Goal: Obtain resource: Download file/media

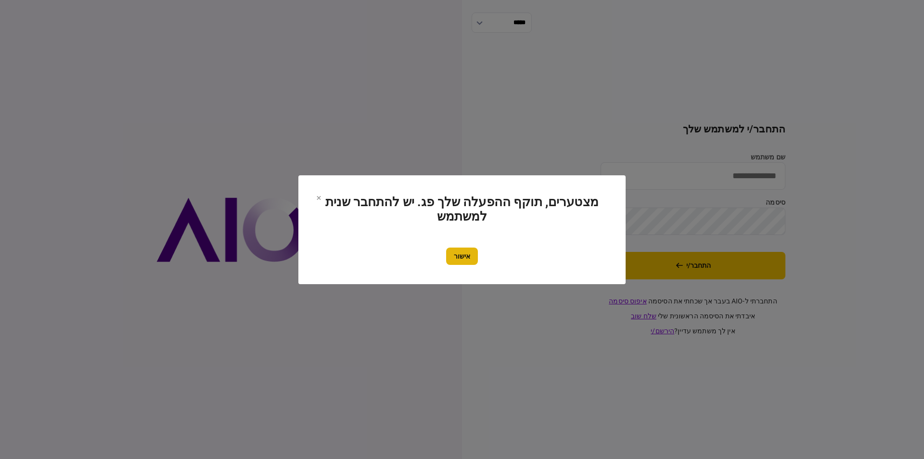
click at [455, 261] on button "אישור" at bounding box center [462, 255] width 32 height 17
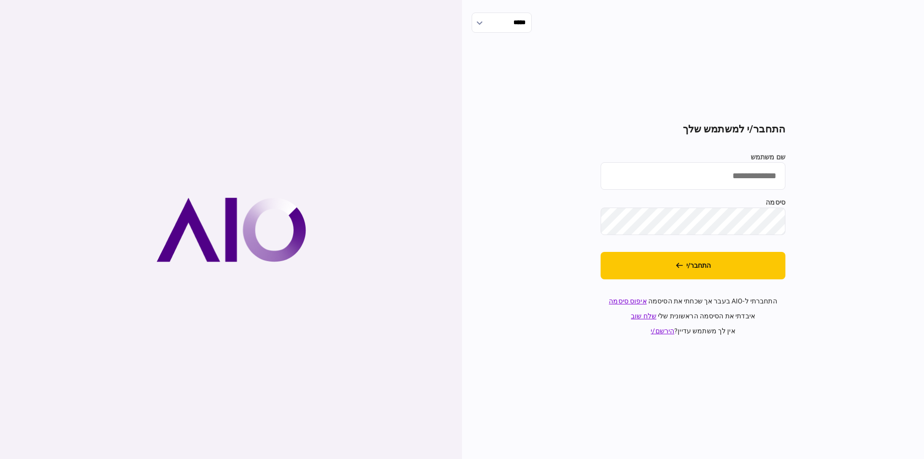
click at [709, 176] on input "שם משתמש" at bounding box center [693, 175] width 185 height 27
type input "**********"
click at [691, 240] on section "**********" at bounding box center [693, 229] width 185 height 213
click at [751, 279] on button "התחבר/י" at bounding box center [693, 265] width 185 height 27
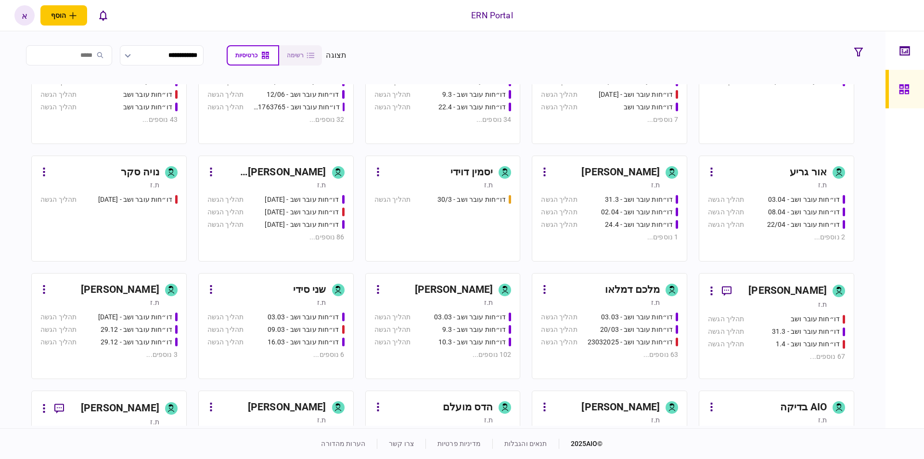
scroll to position [327, 0]
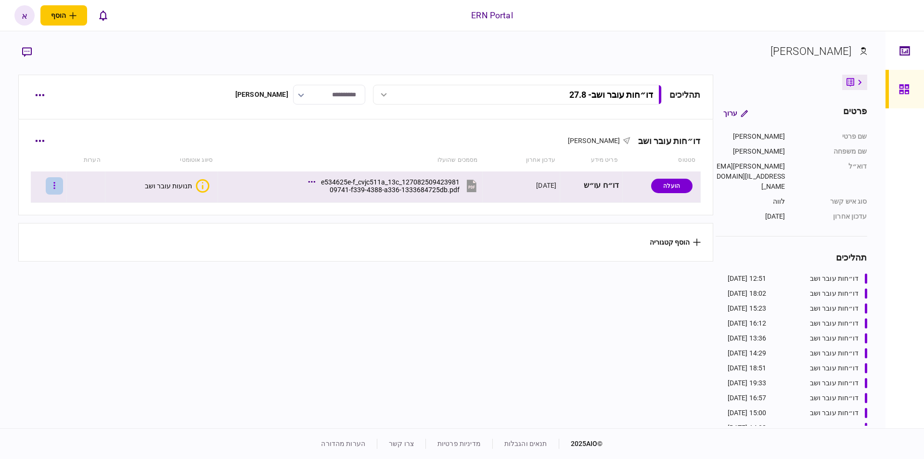
click at [55, 189] on icon "button" at bounding box center [54, 185] width 2 height 9
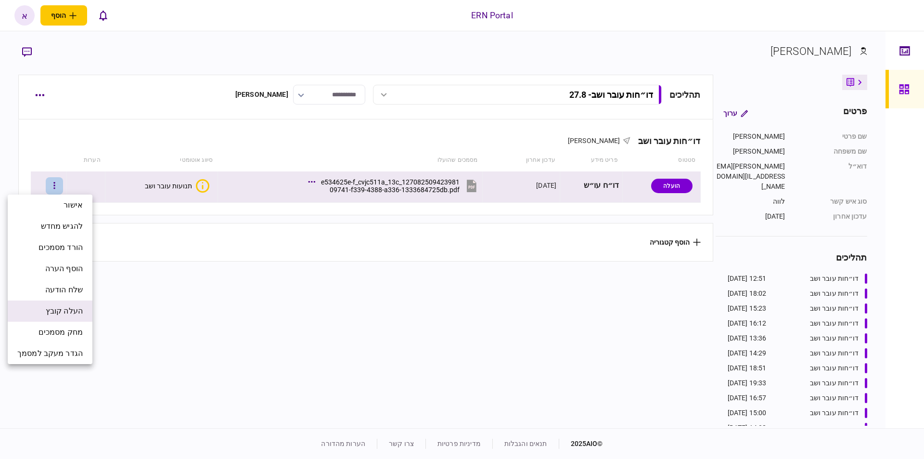
click at [59, 311] on span "העלה קובץ" at bounding box center [64, 311] width 37 height 12
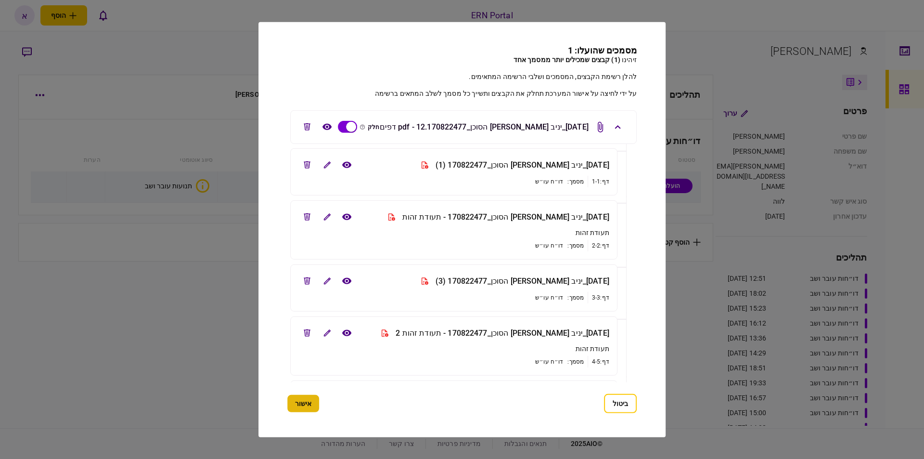
click at [319, 399] on button "אישור" at bounding box center [303, 403] width 32 height 17
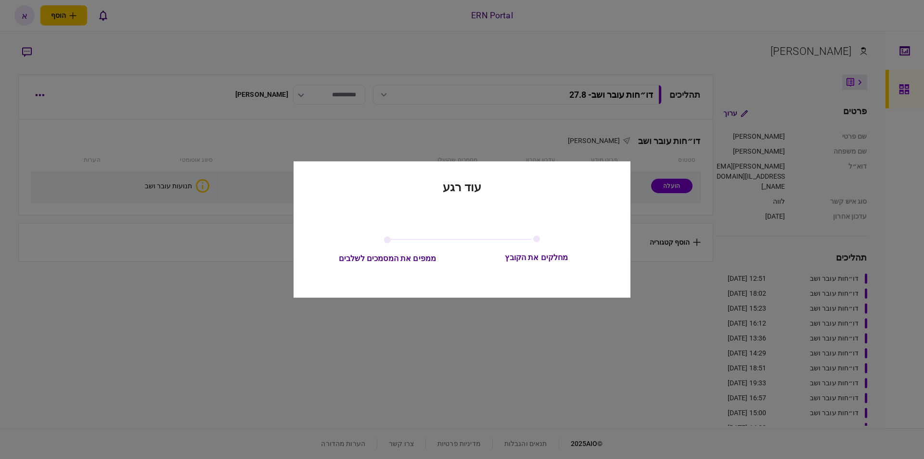
click at [321, 400] on div at bounding box center [462, 229] width 924 height 459
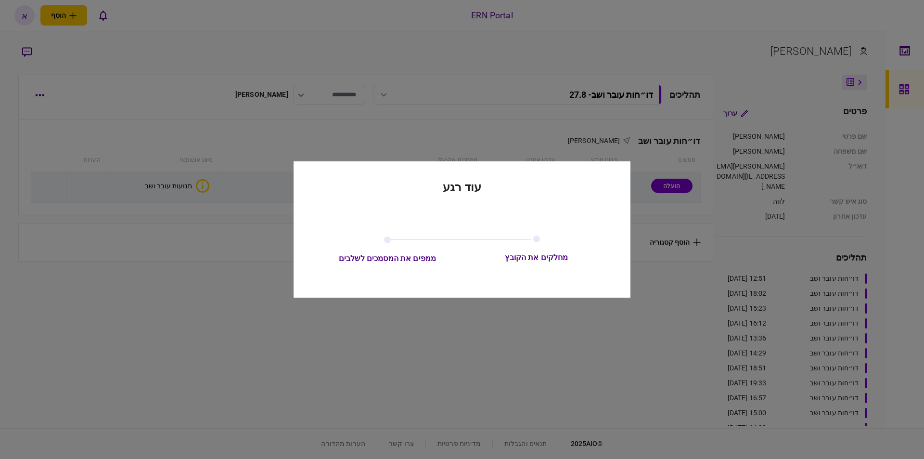
click at [321, 400] on div at bounding box center [462, 229] width 924 height 459
click at [318, 398] on div at bounding box center [462, 229] width 924 height 459
click at [323, 395] on div at bounding box center [462, 229] width 924 height 459
click at [333, 393] on div at bounding box center [462, 229] width 924 height 459
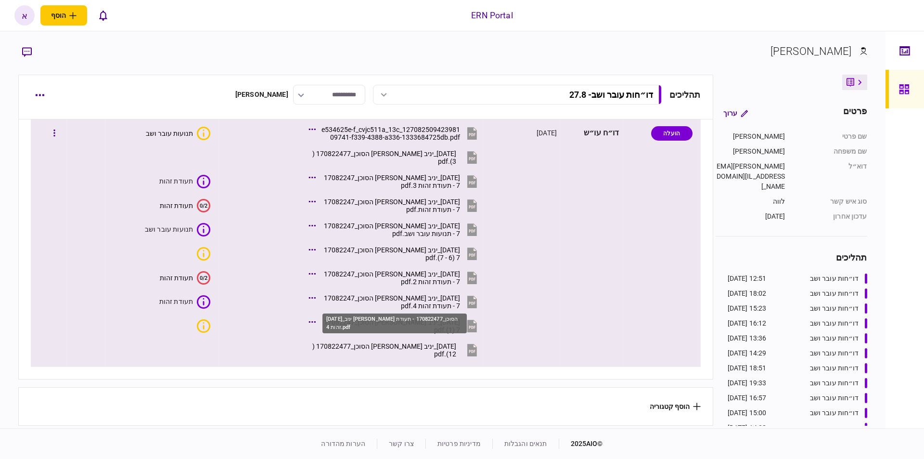
scroll to position [55, 0]
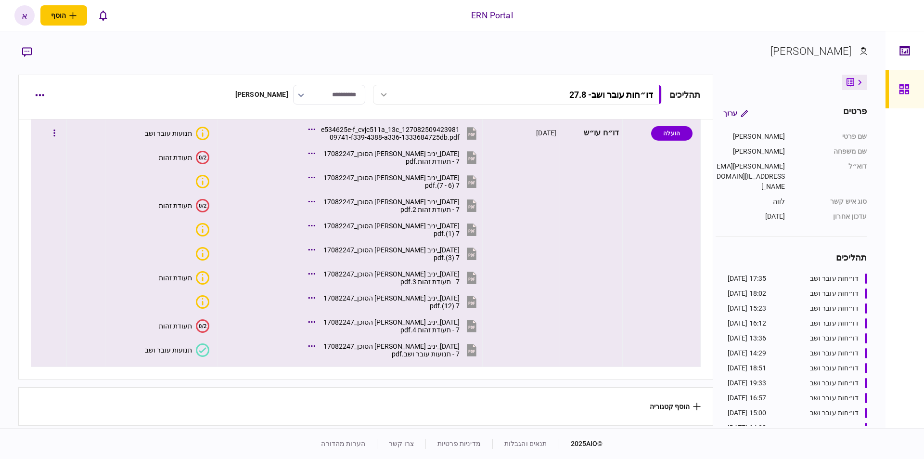
scroll to position [55, 0]
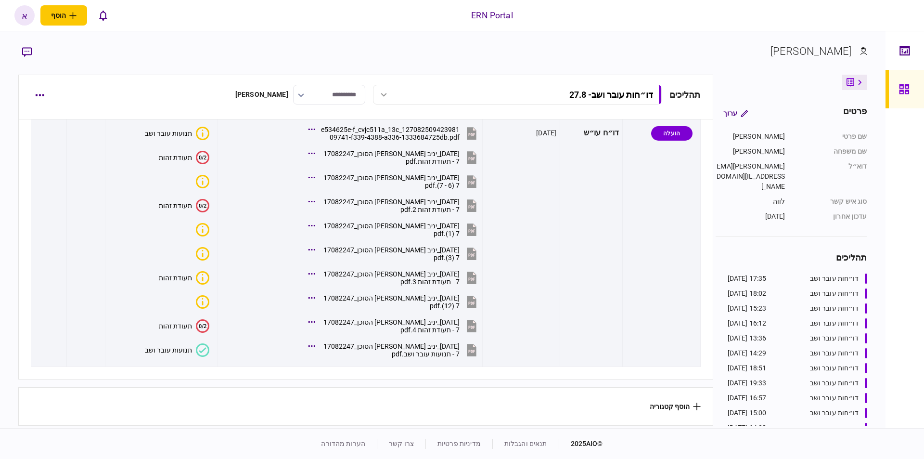
click at [169, 343] on button "תנועות עובר ושב" at bounding box center [177, 349] width 64 height 13
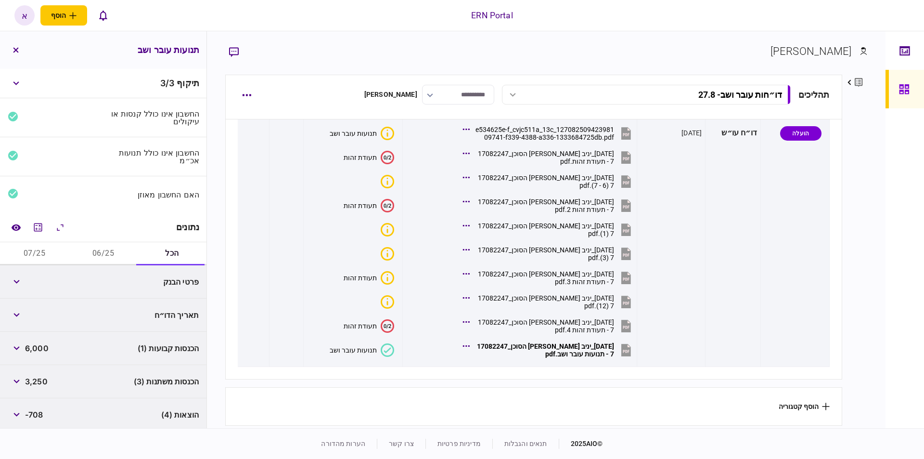
click at [115, 254] on button "06/25" at bounding box center [103, 253] width 69 height 23
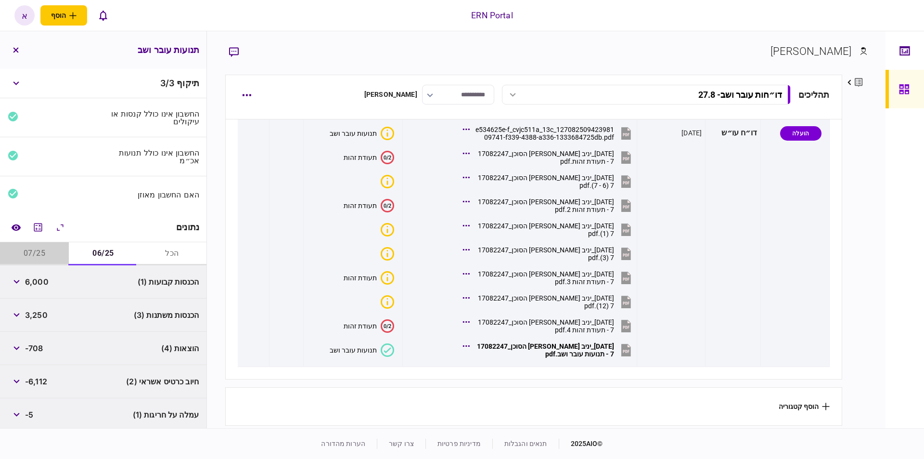
click at [30, 246] on button "07/25" at bounding box center [34, 253] width 69 height 23
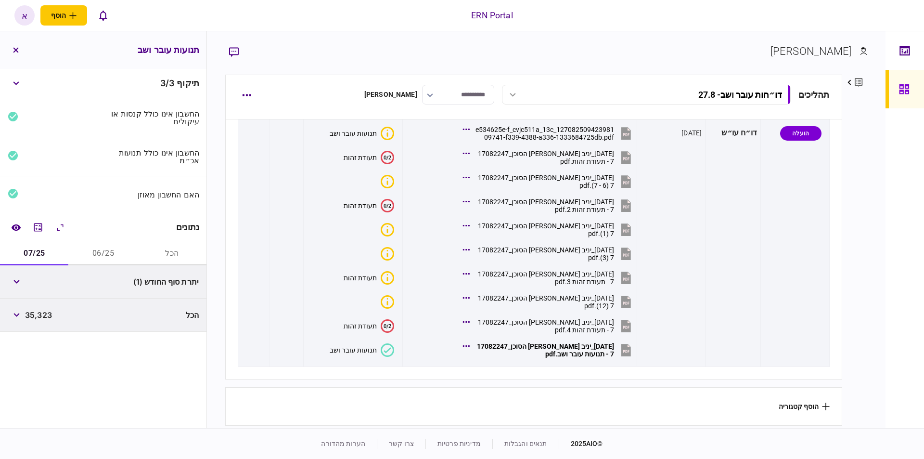
click at [93, 243] on button "06/25" at bounding box center [103, 253] width 69 height 23
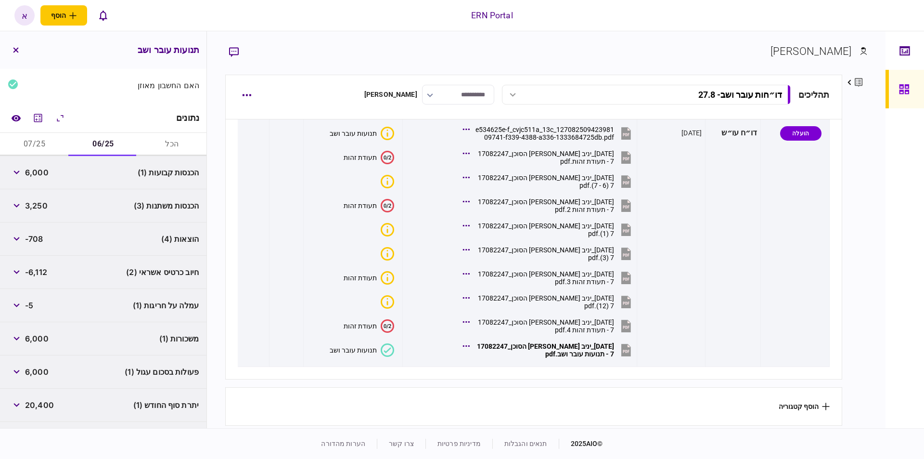
scroll to position [134, 0]
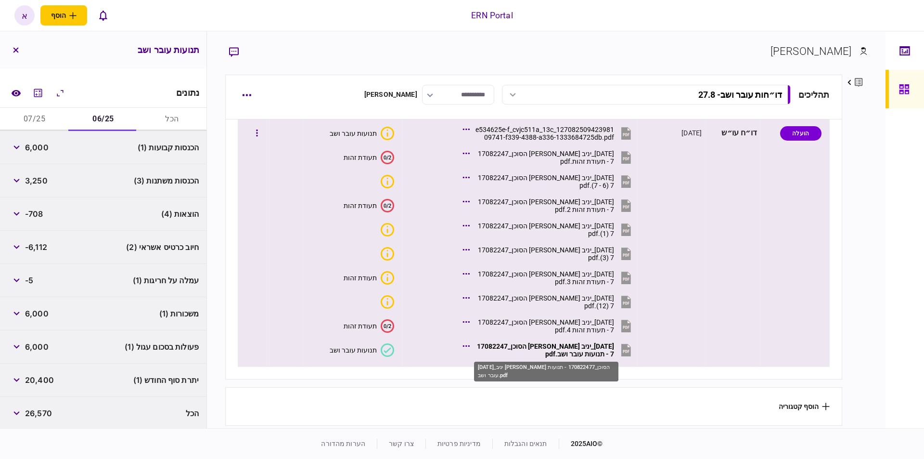
click at [569, 342] on div "[DATE]_יניב [PERSON_NAME] הסוכן_170822477 - תנועות עובר ושב.pdf" at bounding box center [544, 349] width 140 height 15
click at [572, 345] on div "[DATE]_יניב [PERSON_NAME] הסוכן_170822477 - תנועות עובר ושב.pdf" at bounding box center [544, 349] width 140 height 15
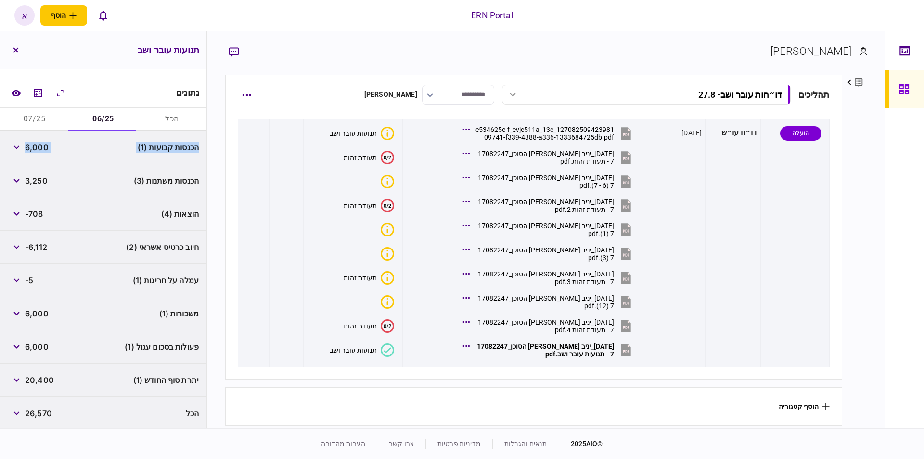
drag, startPoint x: 9, startPoint y: 90, endPoint x: 5, endPoint y: 145, distance: 55.5
click at [5, 145] on div "תיקוף 3 / 3 החשבון אינו כולל קנסות או עיקולים החשבון אינו כולל תנועות אכ״מ האם …" at bounding box center [103, 248] width 206 height 359
click at [54, 120] on button "07/25" at bounding box center [34, 119] width 69 height 23
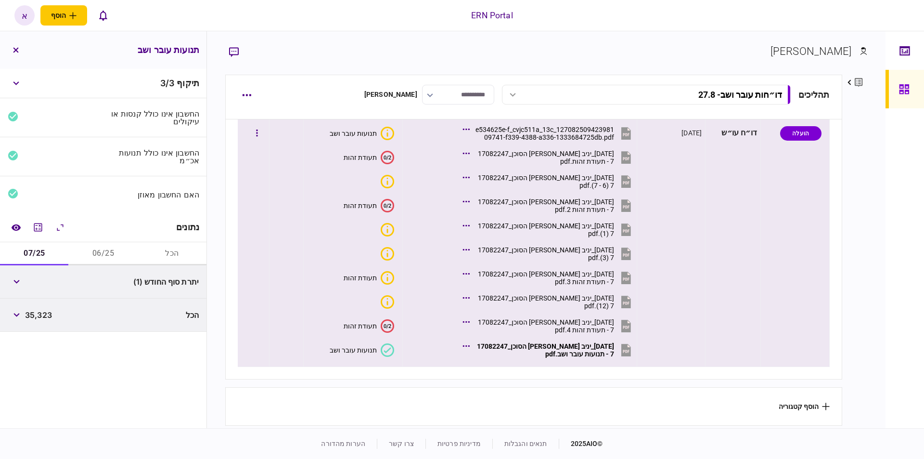
click at [355, 343] on button "תנועות עובר ושב" at bounding box center [362, 349] width 64 height 13
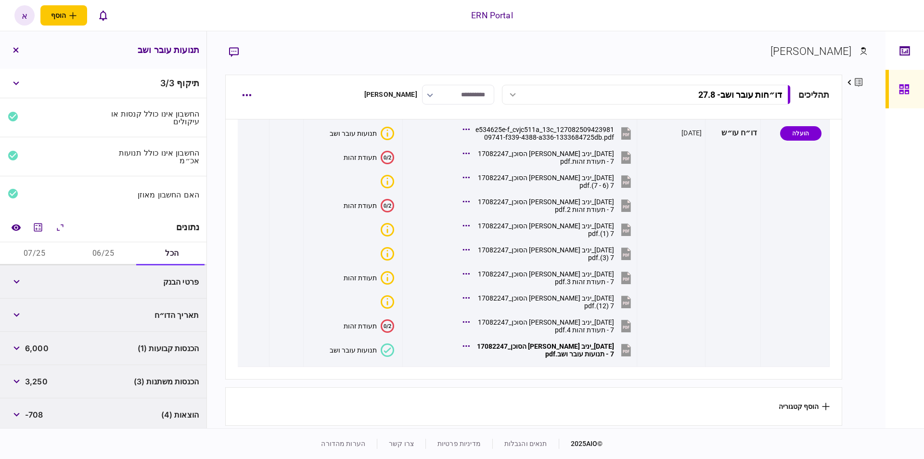
scroll to position [201, 0]
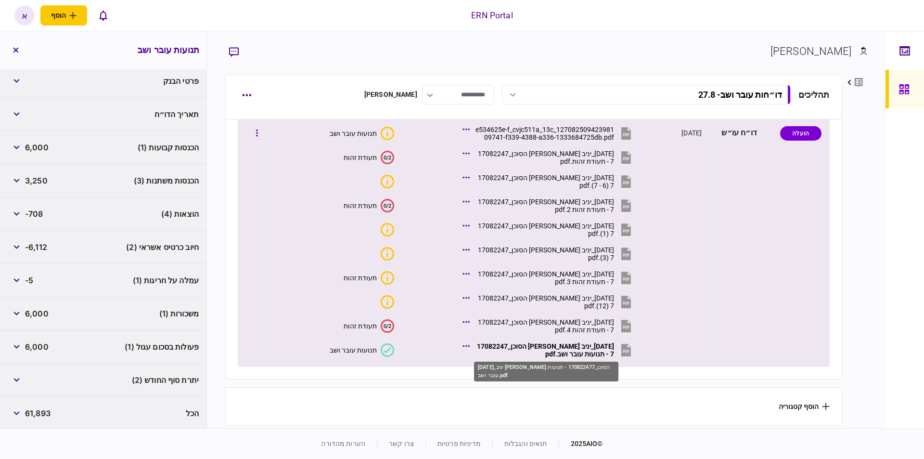
click at [588, 342] on div "[DATE]_יניב [PERSON_NAME] הסוכן_170822477 - תנועות עובר ושב.pdf" at bounding box center [544, 349] width 140 height 15
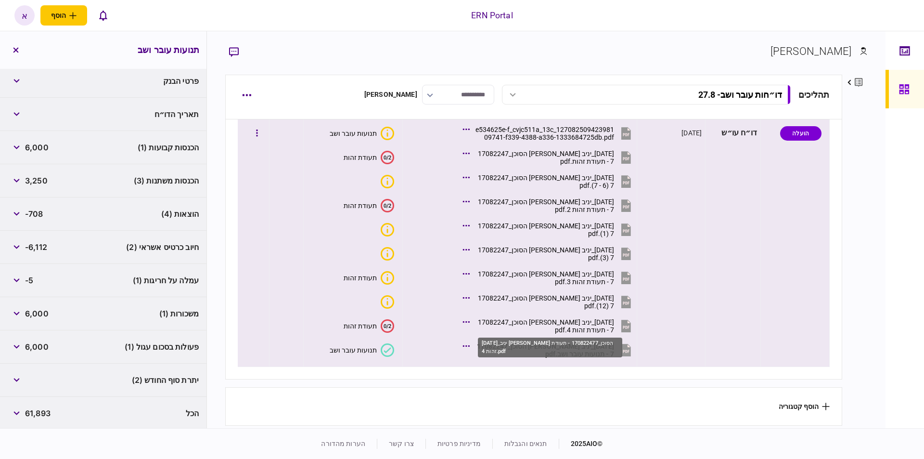
click at [560, 322] on div "[DATE]_יניב [PERSON_NAME] הסוכן_170822477 - תעודת זהות 4.pdf" at bounding box center [544, 325] width 140 height 15
click at [544, 348] on div "[DATE]_יניב [PERSON_NAME] הסוכן_170822477 - תנועות עובר ושב.pdf" at bounding box center [544, 349] width 140 height 15
click at [373, 346] on div "תנועות עובר ושב" at bounding box center [353, 350] width 47 height 8
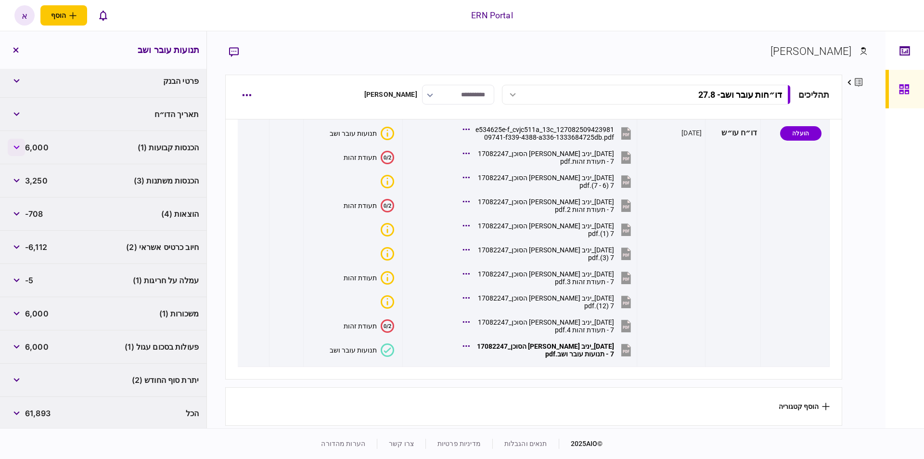
click at [14, 142] on button "button" at bounding box center [16, 147] width 17 height 17
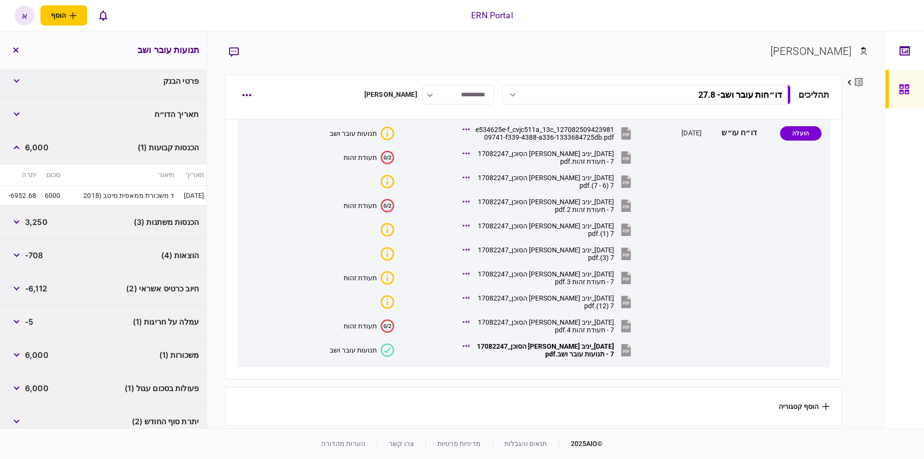
scroll to position [0, 0]
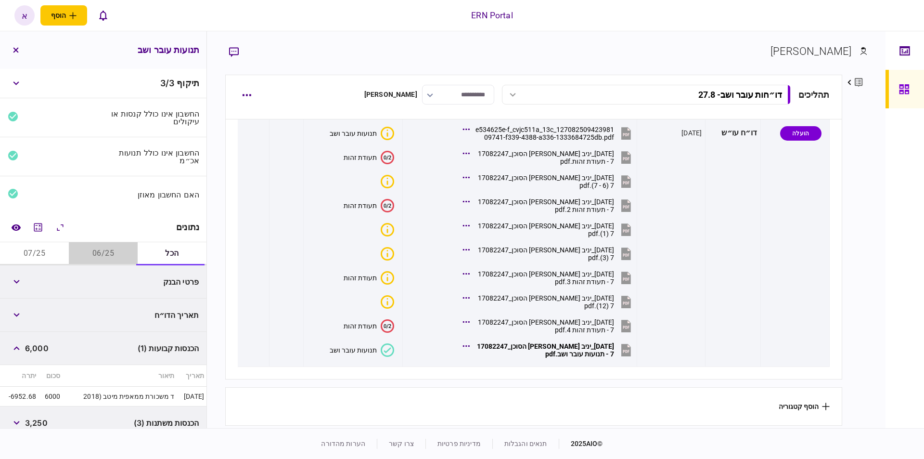
click at [79, 254] on button "06/25" at bounding box center [103, 253] width 69 height 23
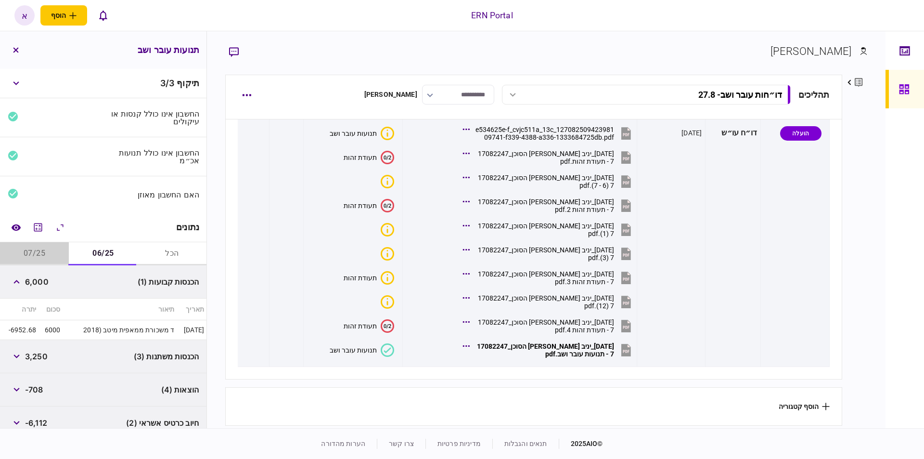
click at [39, 250] on button "07/25" at bounding box center [34, 253] width 69 height 23
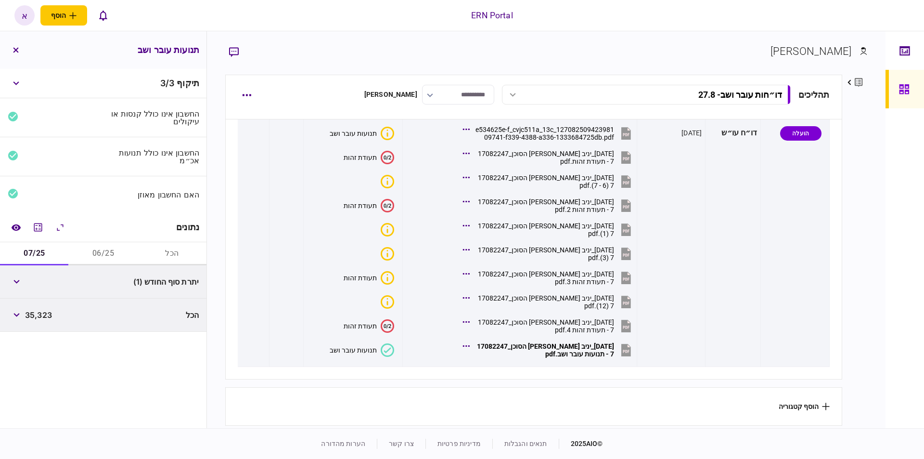
click at [99, 250] on button "06/25" at bounding box center [103, 253] width 69 height 23
